Goal: Transaction & Acquisition: Purchase product/service

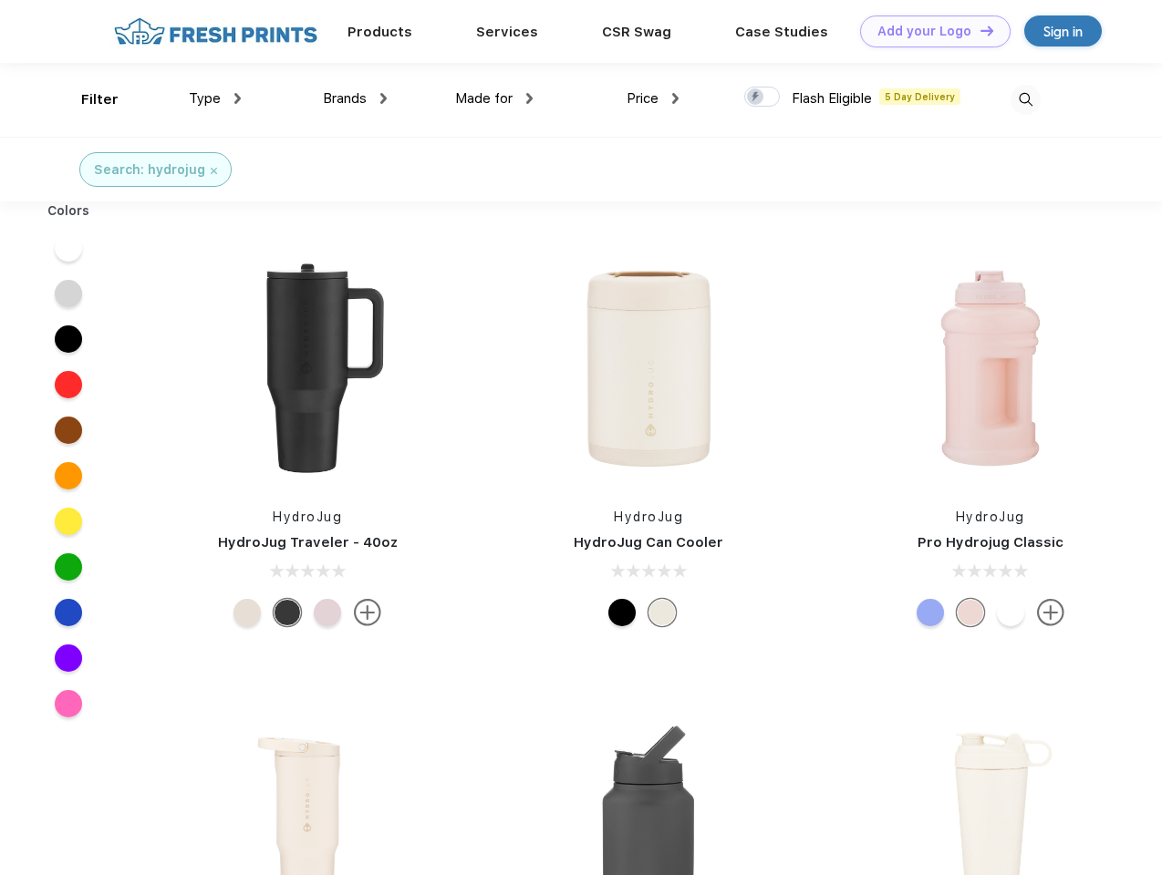
click at [928, 31] on link "Add your Logo Design Tool" at bounding box center [935, 31] width 150 height 32
click at [0, 0] on div "Design Tool" at bounding box center [0, 0] width 0 height 0
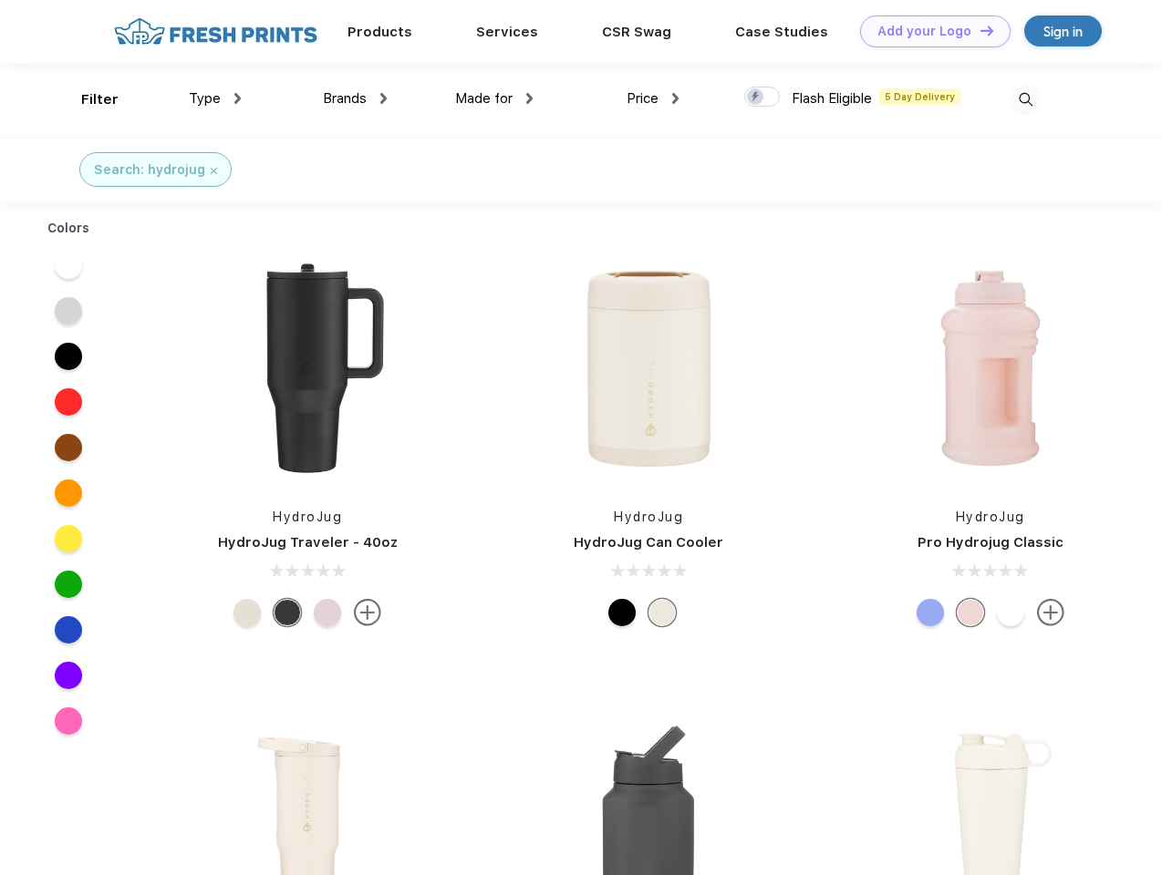
click at [978, 30] on link "Add your Logo Design Tool" at bounding box center [935, 31] width 150 height 32
click at [88, 99] on div "Filter" at bounding box center [99, 99] width 37 height 21
click at [215, 98] on span "Type" at bounding box center [205, 98] width 32 height 16
click at [355, 98] on span "Brands" at bounding box center [345, 98] width 44 height 16
click at [494, 98] on span "Made for" at bounding box center [483, 98] width 57 height 16
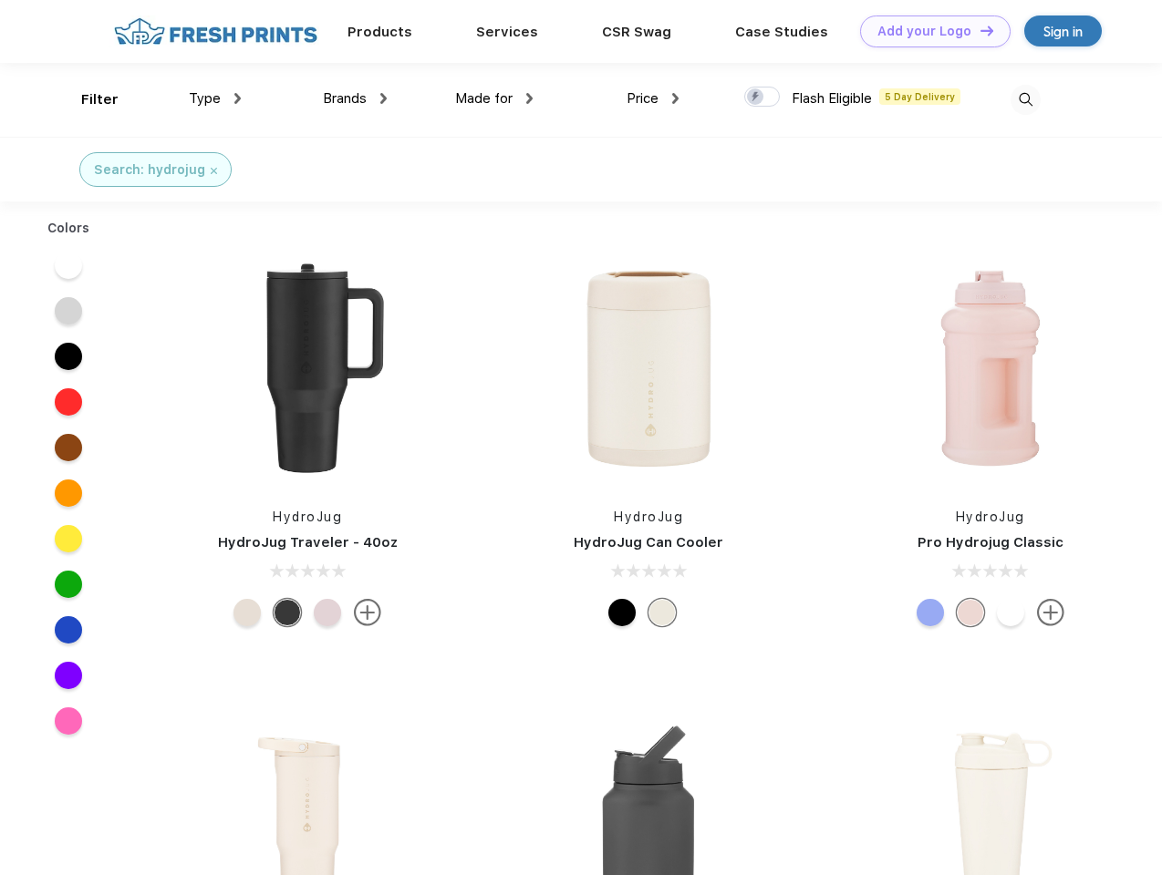
click at [653, 98] on span "Price" at bounding box center [642, 98] width 32 height 16
click at [762, 98] on div at bounding box center [762, 97] width 36 height 20
click at [756, 98] on input "checkbox" at bounding box center [750, 92] width 12 height 12
click at [1025, 99] on img at bounding box center [1025, 100] width 30 height 30
